Goal: Task Accomplishment & Management: Complete application form

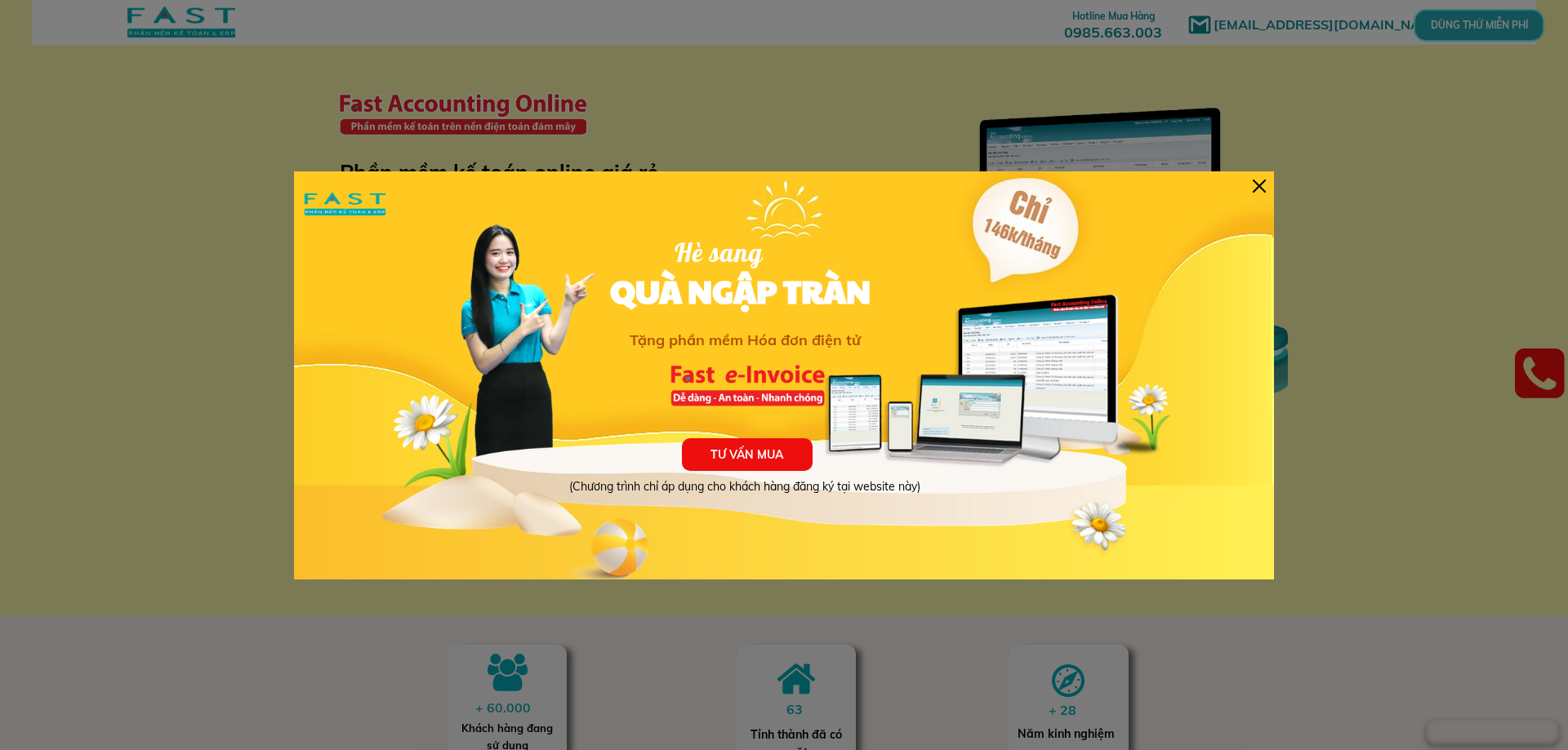
click at [1256, 182] on div at bounding box center [1258, 185] width 13 height 13
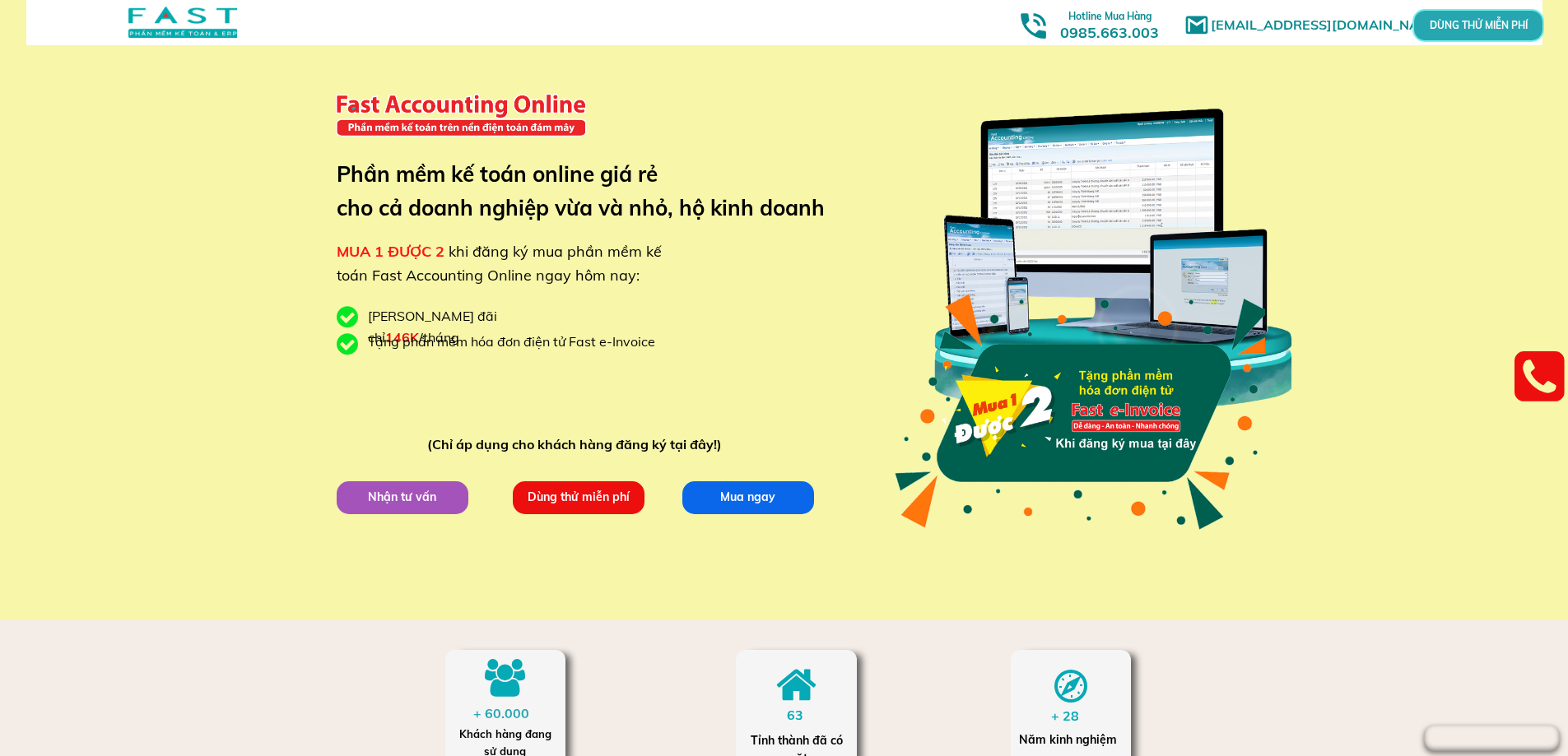
scroll to position [164, 0]
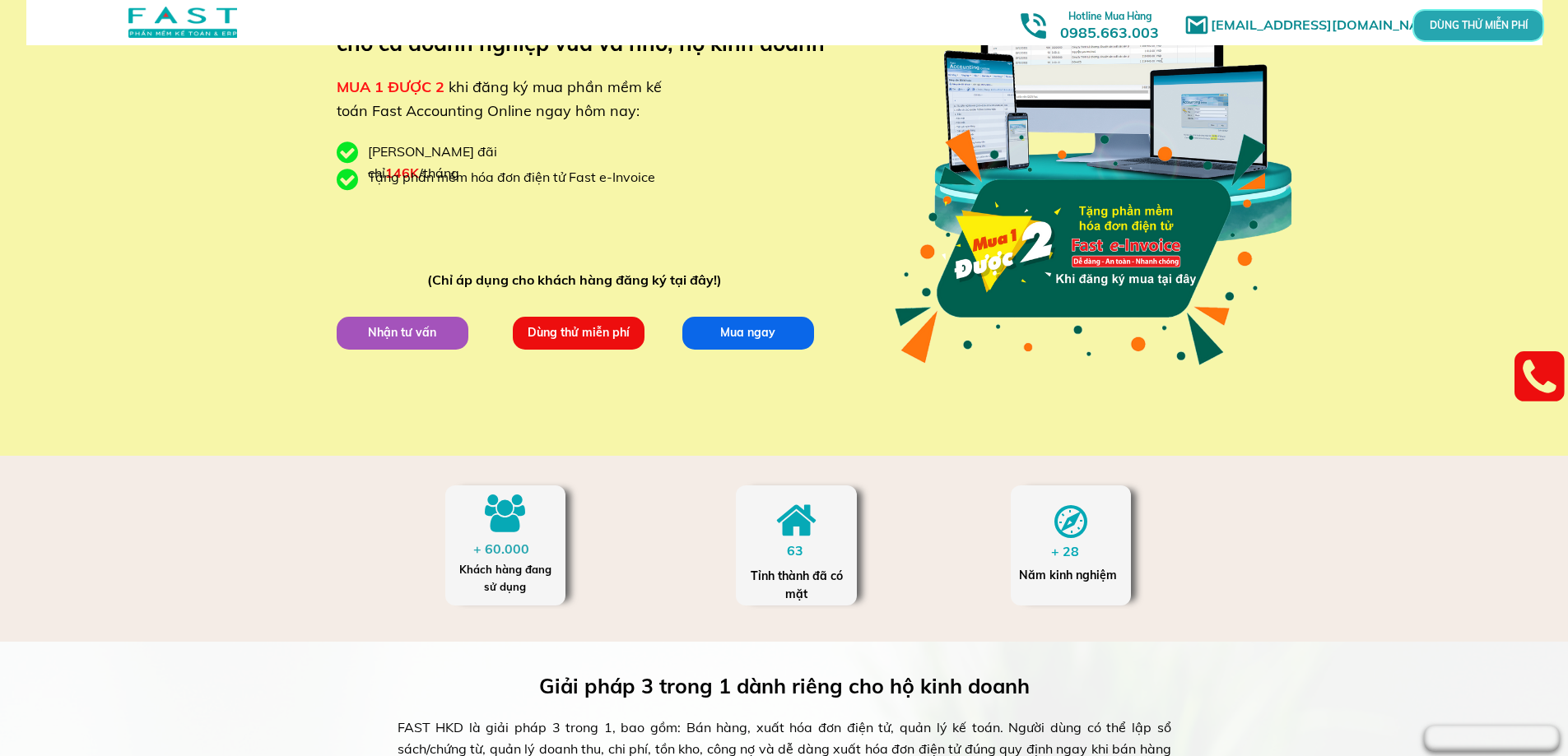
click at [576, 335] on p "Dùng thử miễn phí" at bounding box center [578, 333] width 136 height 34
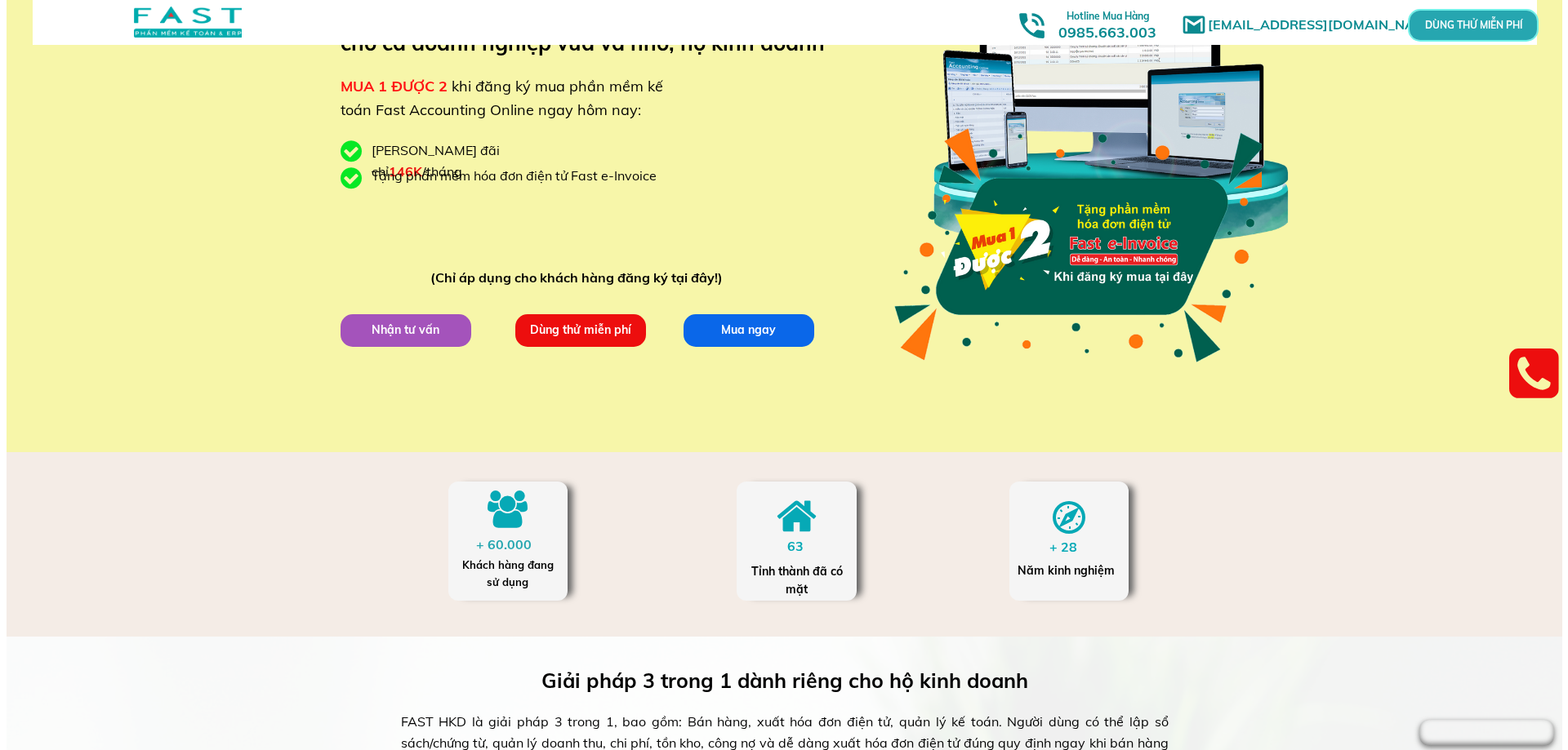
scroll to position [0, 0]
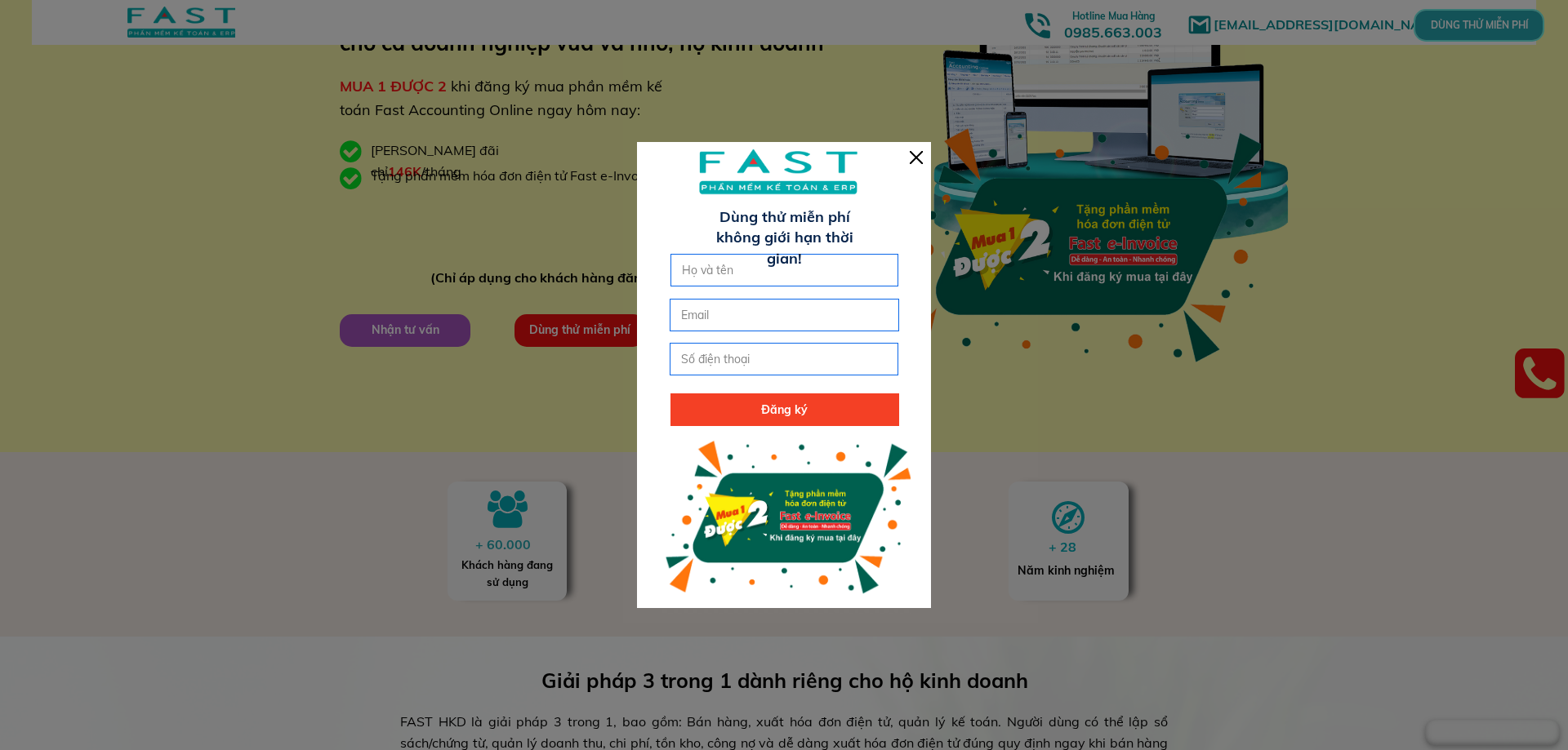
click at [743, 266] on input "text" at bounding box center [784, 270] width 214 height 31
click at [711, 318] on input "email" at bounding box center [783, 315] width 214 height 31
click at [738, 272] on input "text" at bounding box center [784, 270] width 214 height 31
type input "[PERSON_NAME]"
type input "0948433188"
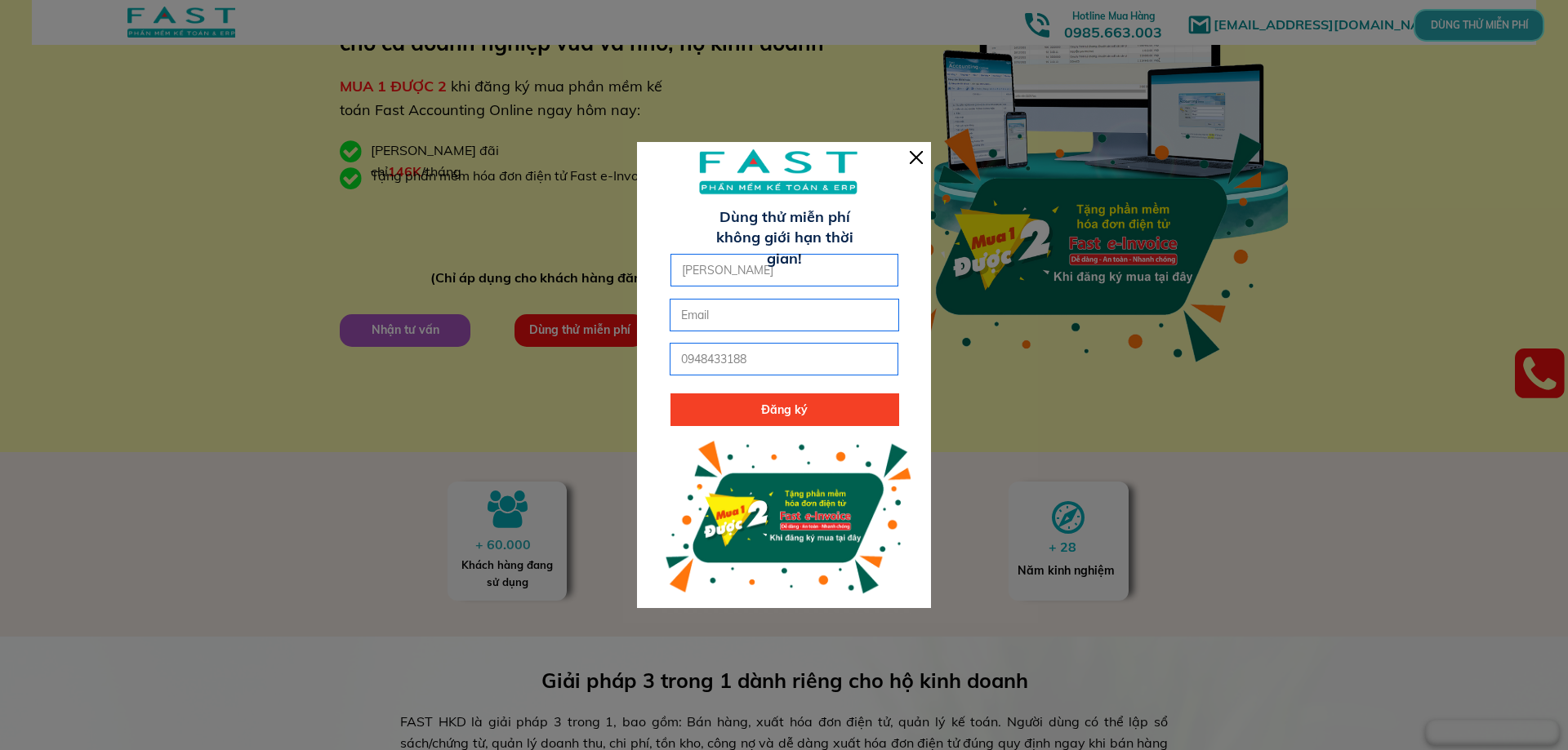
type input "[EMAIL_ADDRESS][DOMAIN_NAME]"
click at [794, 409] on p "Đăng ký" at bounding box center [785, 409] width 228 height 33
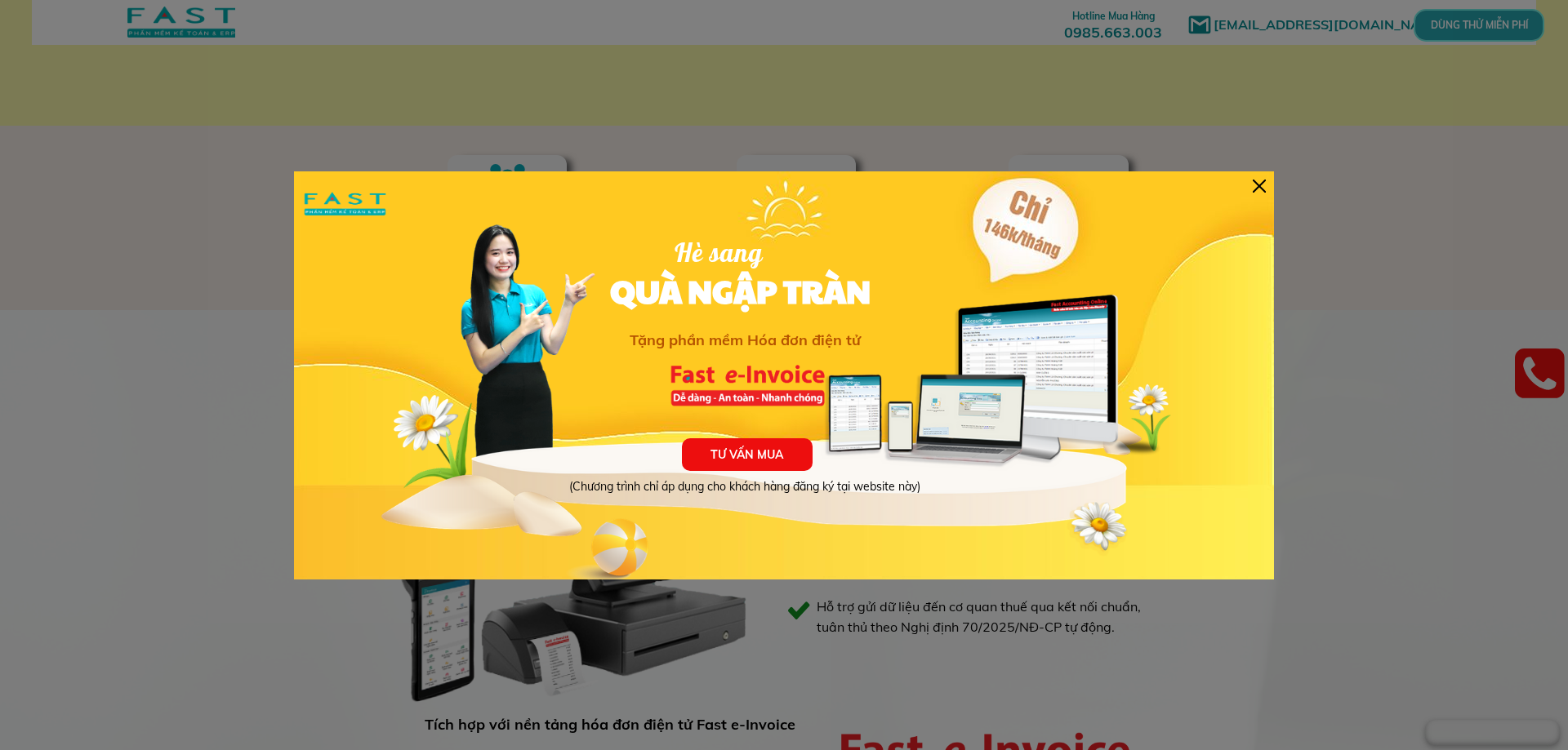
click at [1263, 188] on div at bounding box center [1258, 185] width 13 height 13
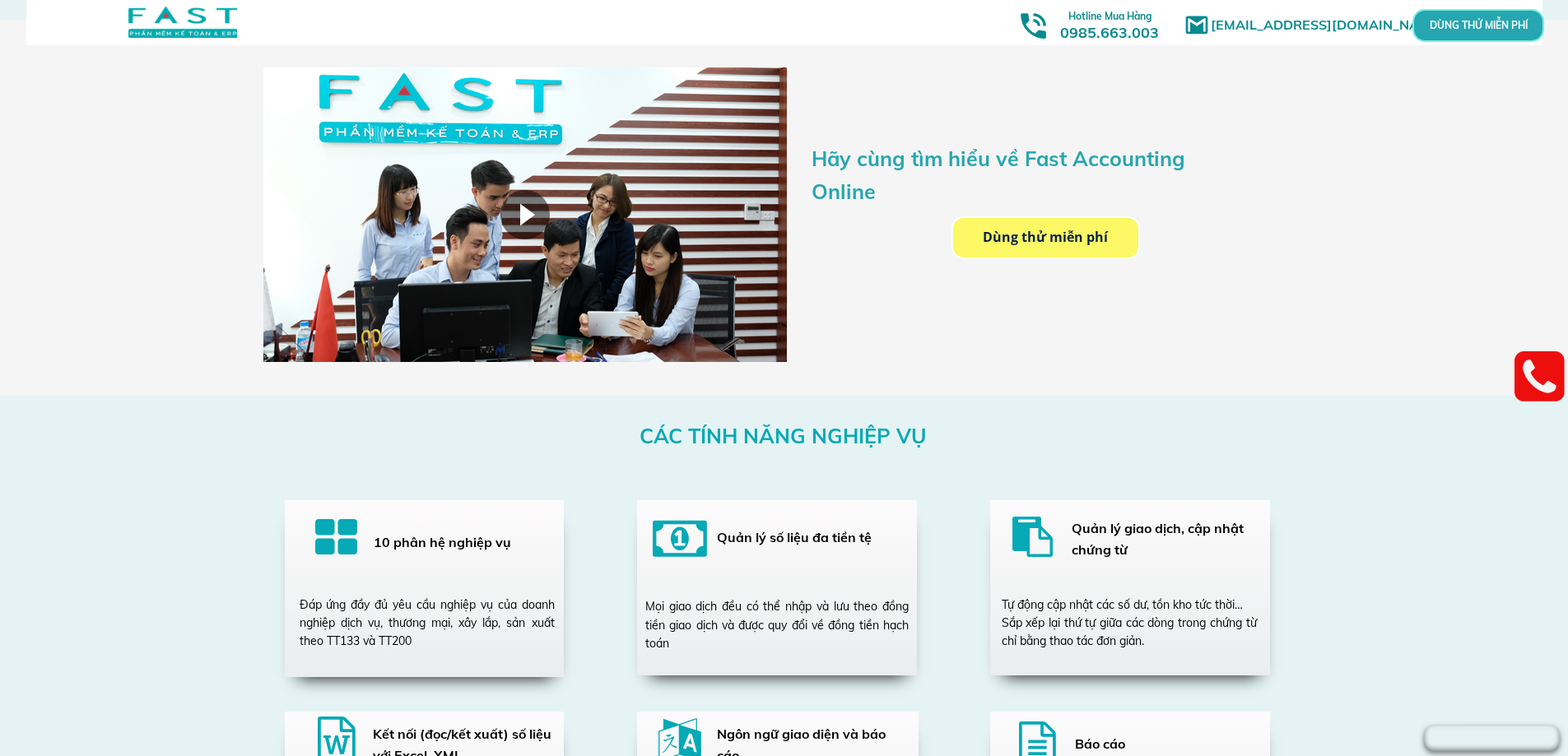
scroll to position [2880, 0]
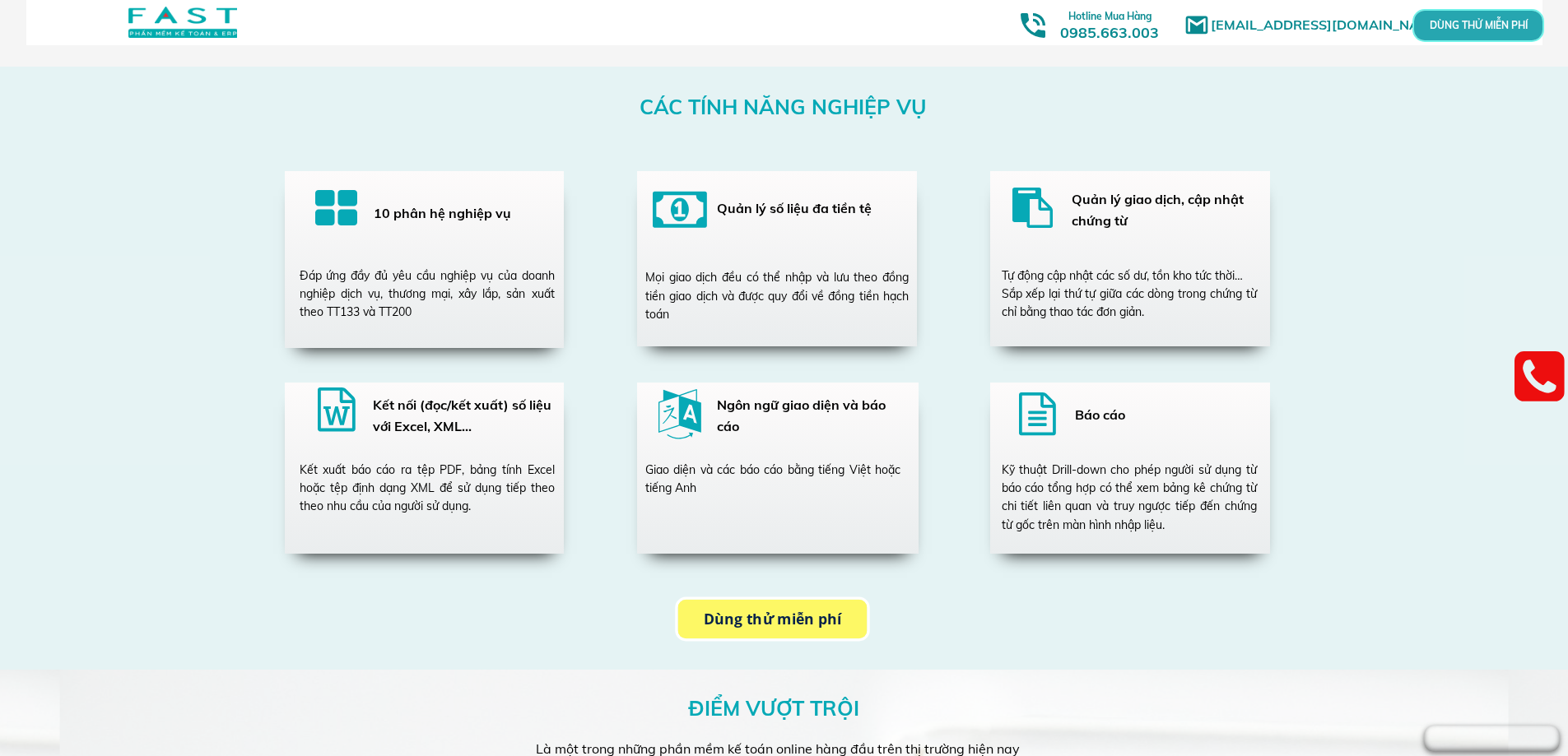
click at [811, 623] on p "Dùng thử miễn phí" at bounding box center [772, 619] width 189 height 38
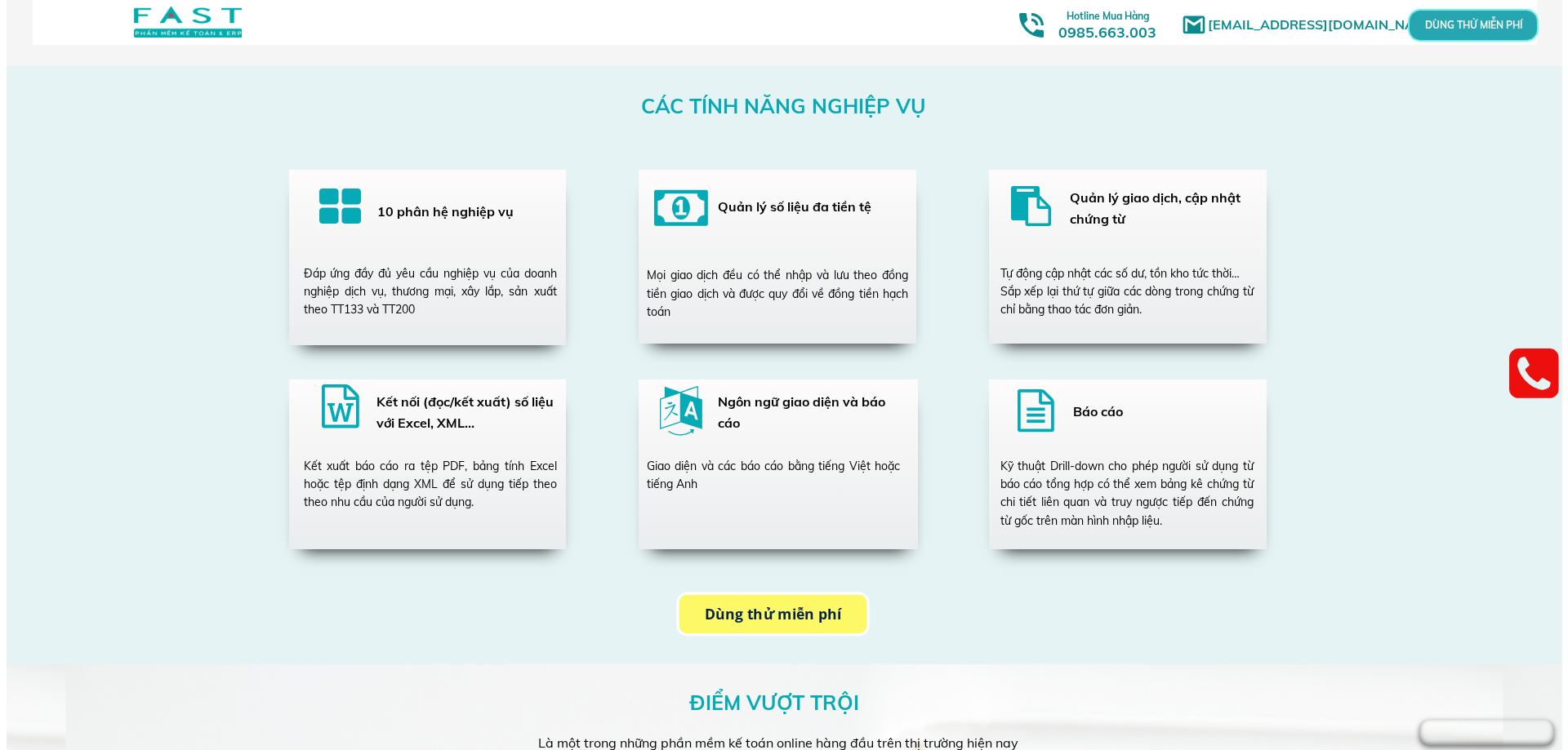
scroll to position [0, 0]
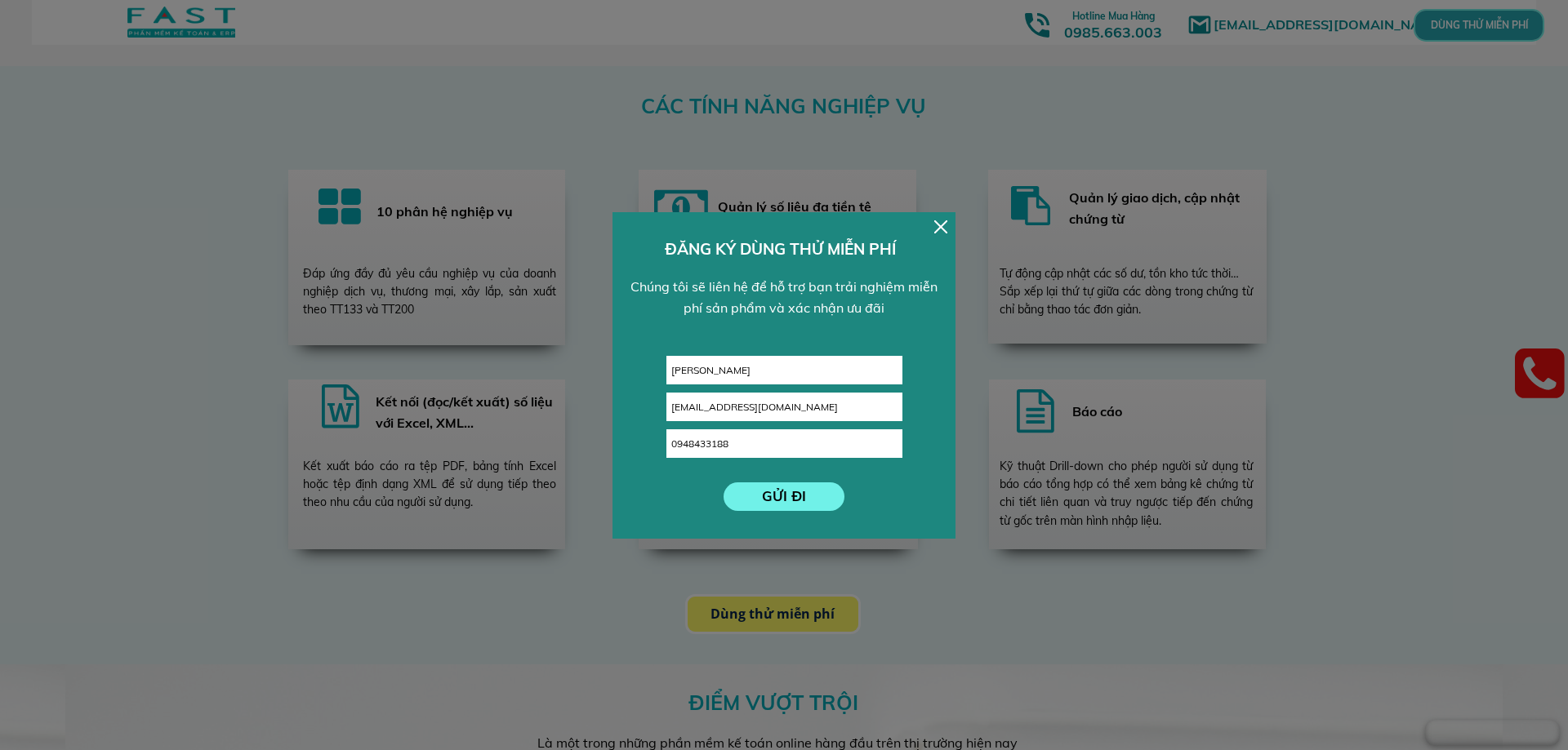
click at [940, 226] on div at bounding box center [940, 227] width 13 height 13
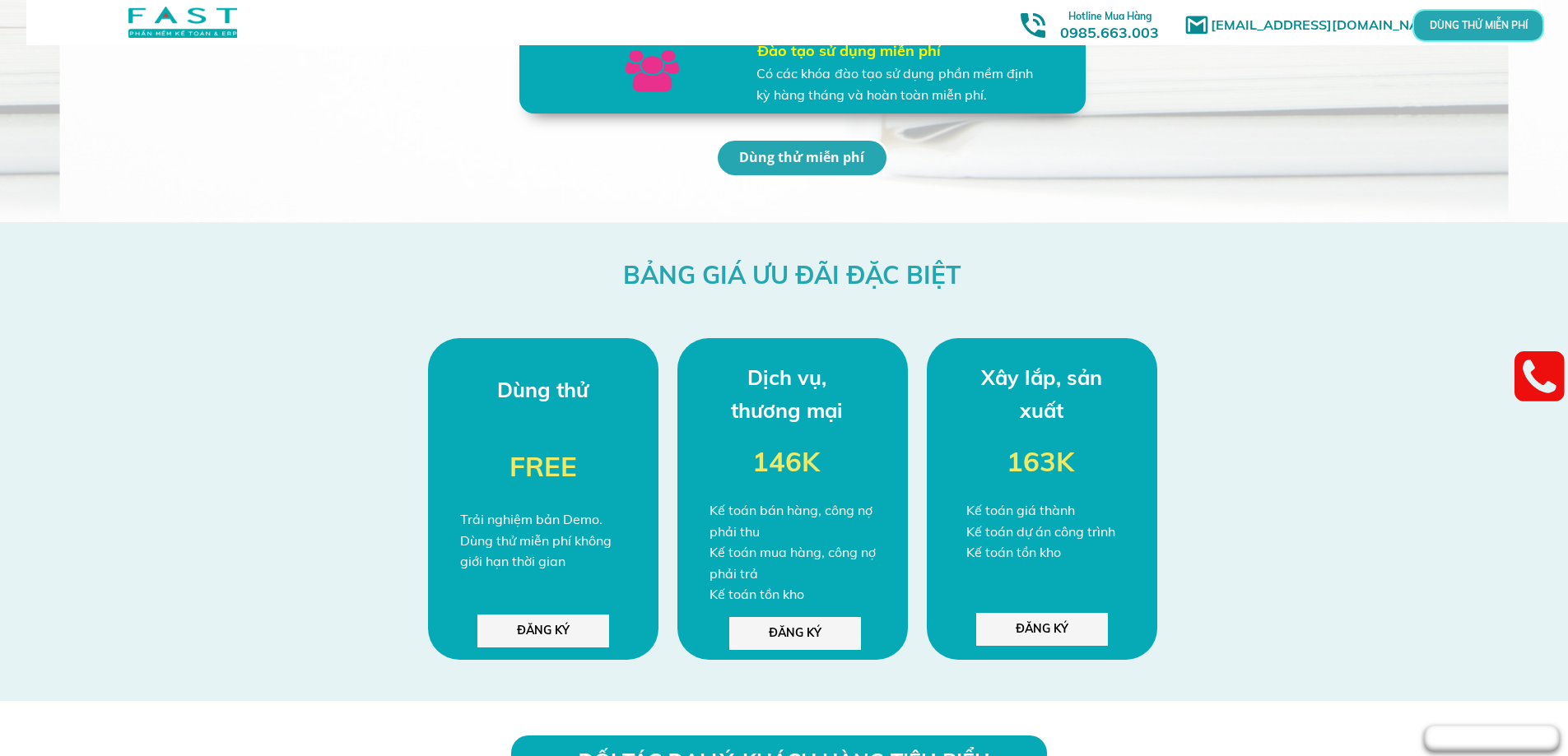
scroll to position [4196, 0]
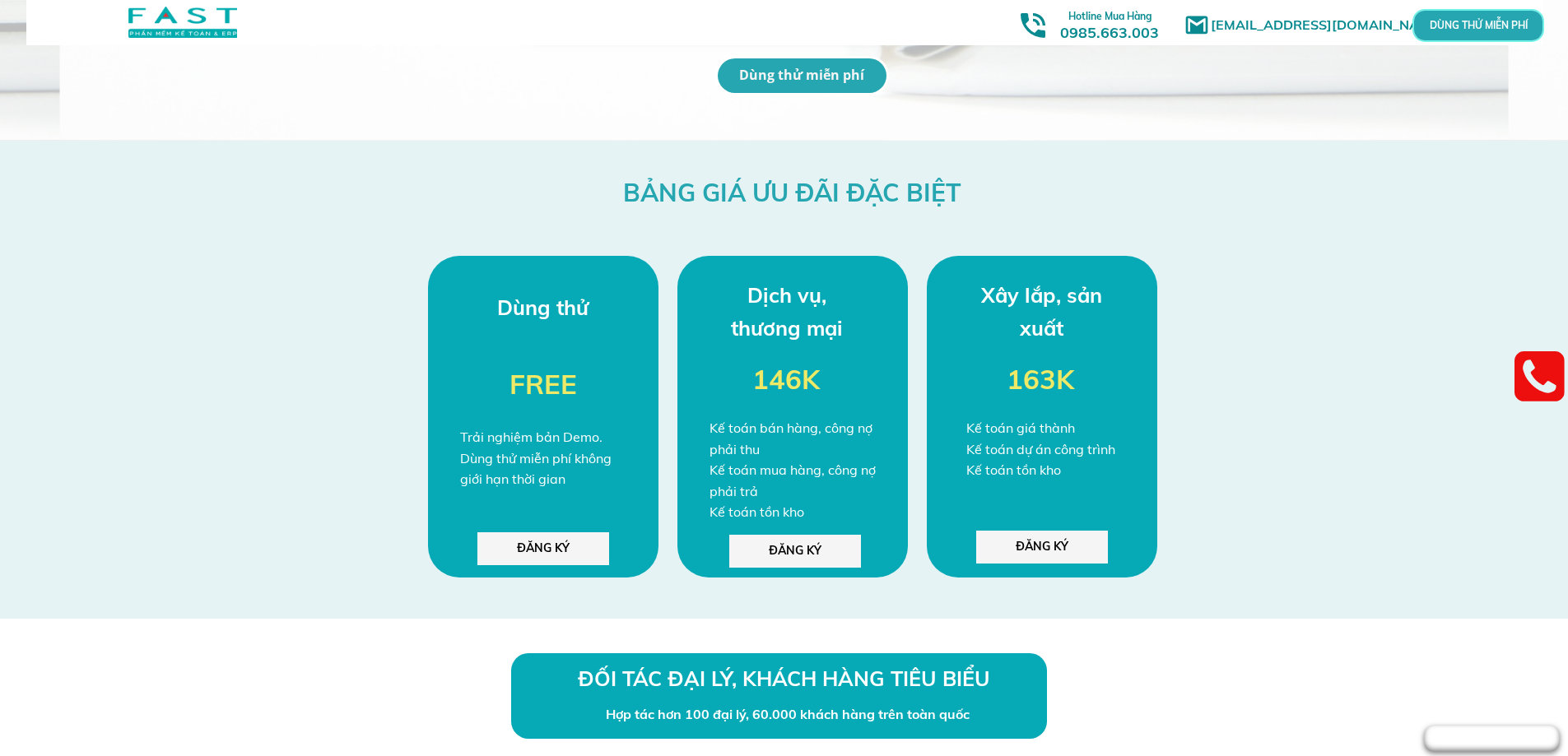
click at [547, 556] on p "ĐĂNG KÝ" at bounding box center [543, 549] width 131 height 33
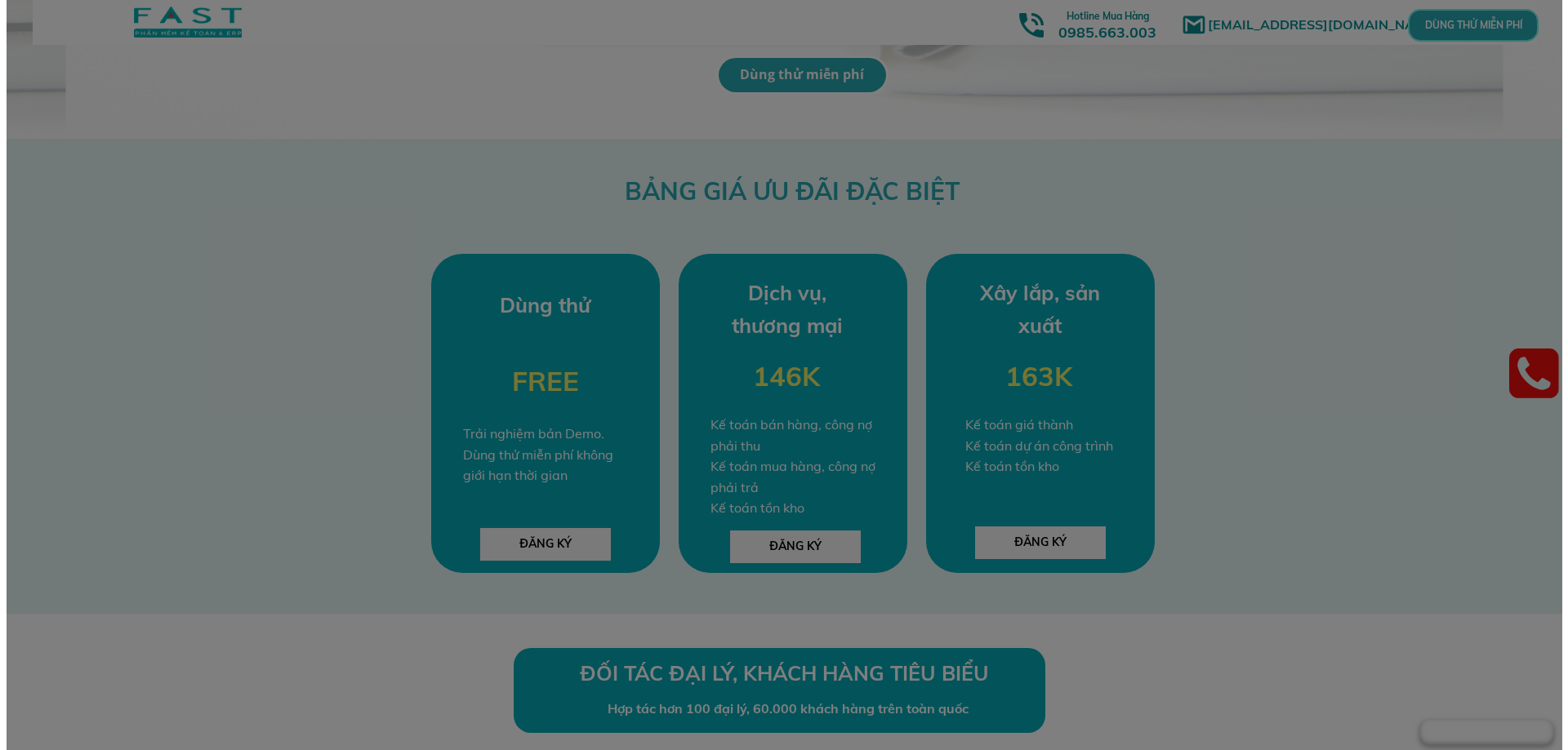
scroll to position [0, 0]
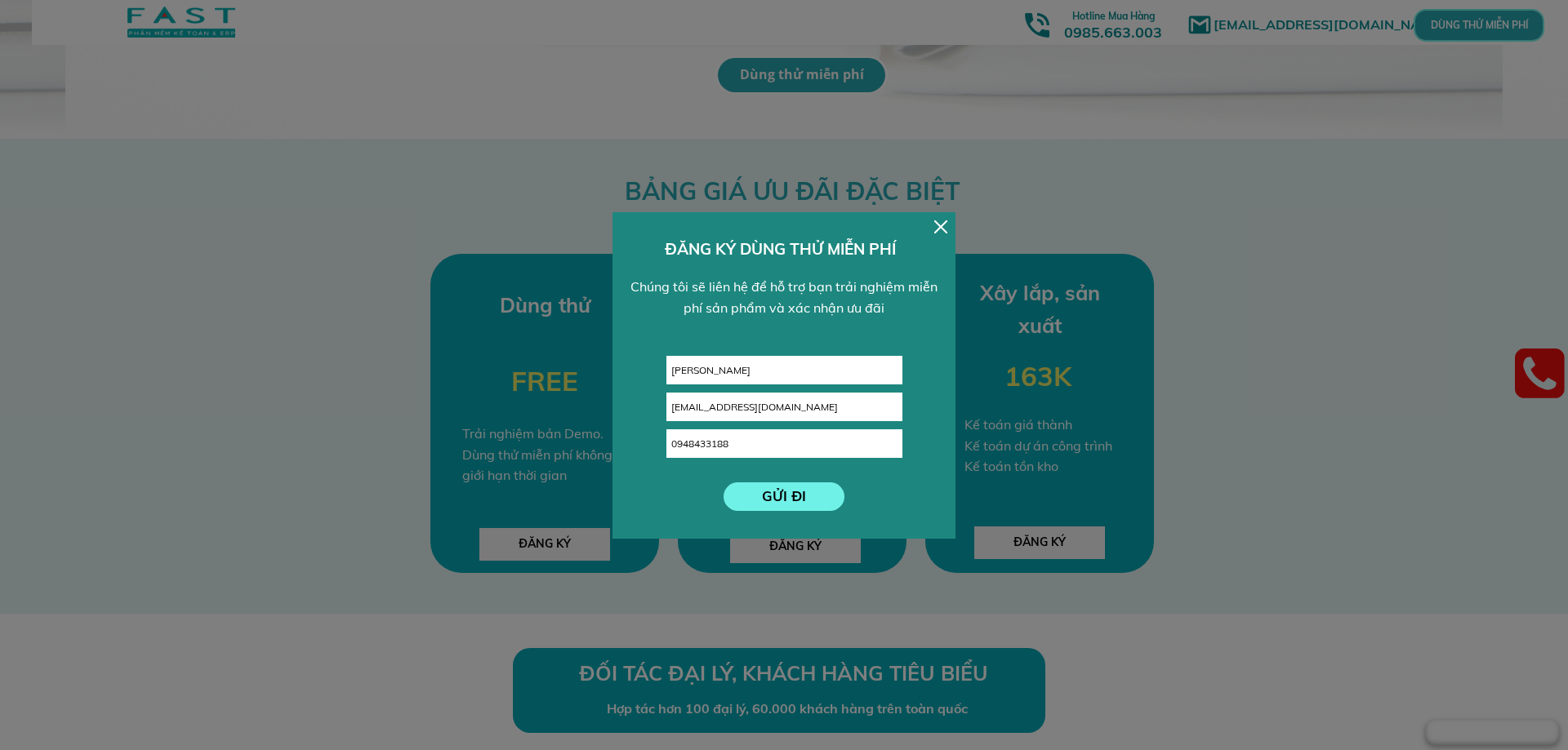
click at [938, 224] on div at bounding box center [940, 227] width 13 height 13
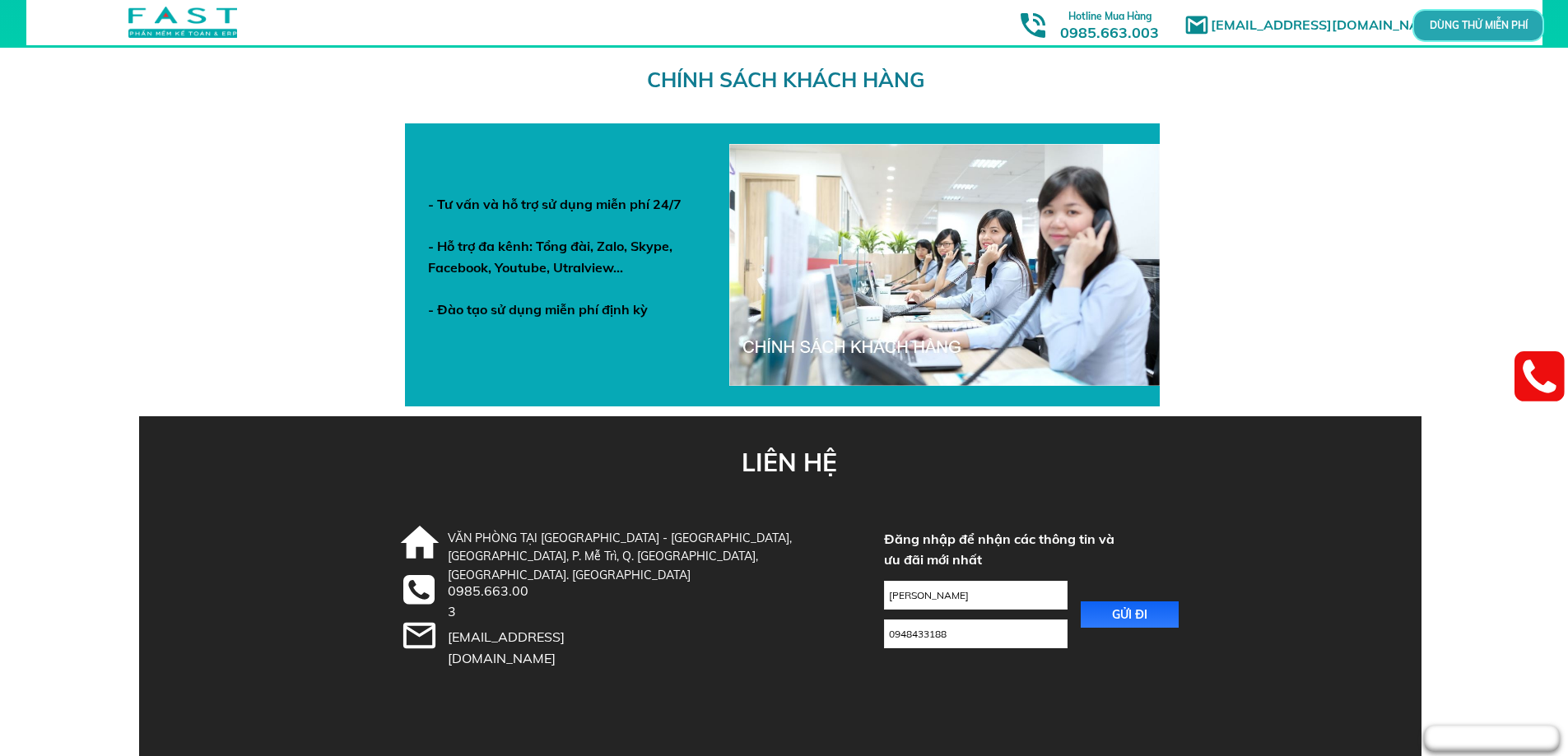
scroll to position [5688, 0]
